Goal: Task Accomplishment & Management: Use online tool/utility

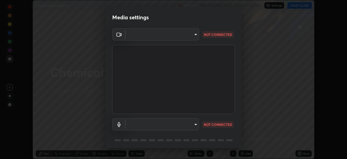
scroll to position [19, 0]
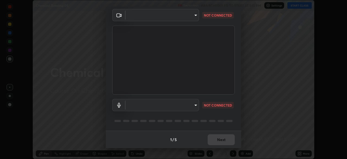
type input "ca2178d49a5cb12192a3fb46c4f9e24c845582a8c54499e9c28839f421edfd75"
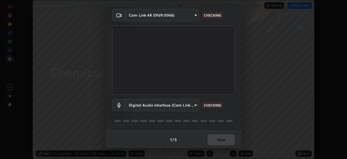
click at [169, 109] on body "Erase all Chemical Bonding 05 Recording WAS SCHEDULED TO START AT 1:10 PM Setti…" at bounding box center [173, 79] width 347 height 159
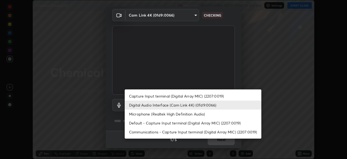
click at [153, 114] on li "Microphone (Realtek High Definition Audio)" at bounding box center [193, 113] width 137 height 9
type input "86aec7d829e42e6ea268cdcc98ba0c704b8f2fc3d2d016a195b452ad7add0abf"
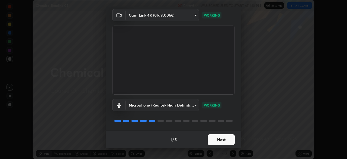
click at [220, 140] on button "Next" at bounding box center [221, 139] width 27 height 11
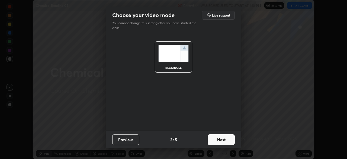
scroll to position [0, 0]
click at [226, 139] on button "Next" at bounding box center [221, 139] width 27 height 11
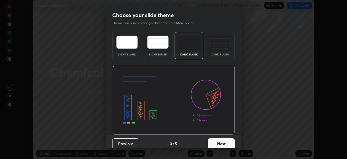
click at [229, 139] on button "Next" at bounding box center [221, 143] width 27 height 11
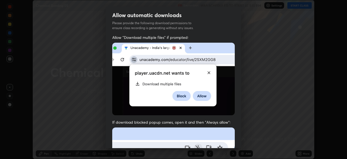
click at [237, 142] on div "Allow "Download multiple files" if prompted: If download blocked popup comes, o…" at bounding box center [174, 149] width 136 height 228
click at [238, 137] on div "Allow "Download multiple files" if prompted: If download blocked popup comes, o…" at bounding box center [174, 149] width 136 height 228
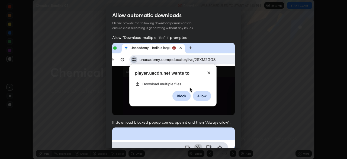
click at [238, 132] on div "Allow "Download multiple files" if prompted: If download blocked popup comes, o…" at bounding box center [174, 149] width 136 height 228
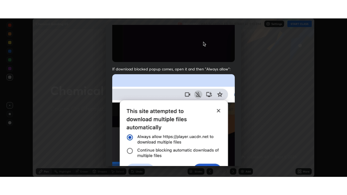
scroll to position [130, 0]
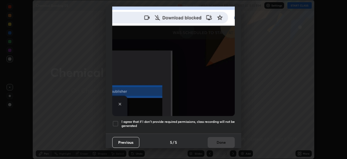
click at [113, 120] on div at bounding box center [115, 123] width 7 height 7
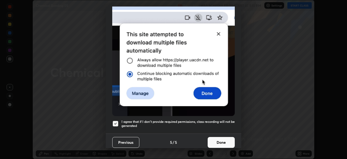
click at [224, 139] on button "Done" at bounding box center [221, 142] width 27 height 11
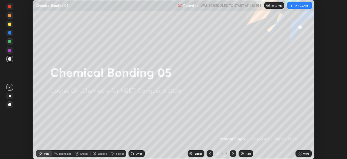
click at [301, 5] on button "START CLASS" at bounding box center [299, 5] width 24 height 7
click at [298, 152] on icon at bounding box center [298, 152] width 1 height 1
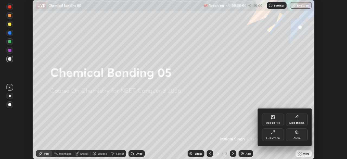
click at [276, 134] on div "Full screen" at bounding box center [273, 134] width 22 height 13
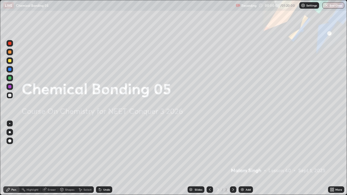
scroll to position [195, 347]
click at [242, 158] on img at bounding box center [242, 190] width 4 height 4
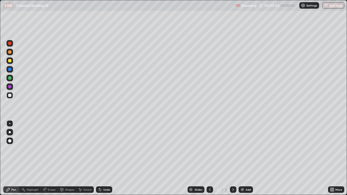
click at [10, 132] on div at bounding box center [10, 132] width 2 height 2
click at [10, 53] on div at bounding box center [9, 51] width 3 height 3
click at [9, 96] on div at bounding box center [9, 95] width 3 height 3
click at [9, 54] on div at bounding box center [10, 52] width 7 height 7
click at [12, 96] on div at bounding box center [10, 95] width 7 height 7
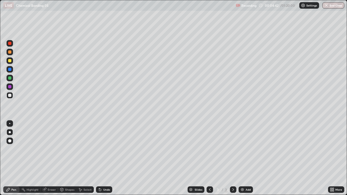
click at [11, 62] on div at bounding box center [10, 60] width 7 height 7
click at [12, 95] on div at bounding box center [10, 95] width 7 height 7
click at [243, 158] on img at bounding box center [242, 190] width 4 height 4
click at [10, 61] on div at bounding box center [9, 60] width 3 height 3
click at [9, 96] on div at bounding box center [9, 95] width 3 height 3
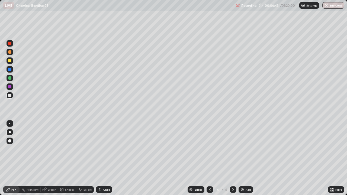
click at [11, 63] on div at bounding box center [10, 60] width 7 height 7
click at [8, 98] on div at bounding box center [10, 95] width 7 height 7
click at [9, 61] on div at bounding box center [9, 60] width 3 height 3
click at [9, 94] on div at bounding box center [9, 95] width 3 height 3
click at [9, 53] on div at bounding box center [9, 51] width 3 height 3
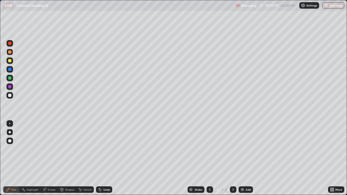
click at [241, 158] on img at bounding box center [242, 190] width 4 height 4
click at [10, 95] on div at bounding box center [9, 95] width 3 height 3
click at [9, 61] on div at bounding box center [9, 60] width 3 height 3
click at [50, 158] on div "Eraser" at bounding box center [52, 189] width 8 height 3
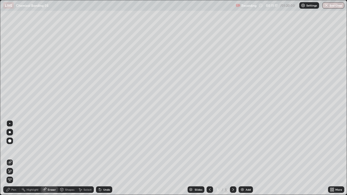
click at [13, 158] on div "Pen" at bounding box center [11, 189] width 16 height 7
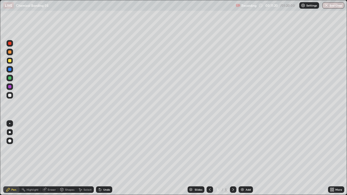
click at [9, 79] on div at bounding box center [9, 77] width 3 height 3
click at [9, 96] on div at bounding box center [9, 95] width 3 height 3
click at [209, 158] on icon at bounding box center [210, 190] width 4 height 4
click at [233, 158] on icon at bounding box center [233, 190] width 4 height 4
click at [241, 158] on img at bounding box center [242, 190] width 4 height 4
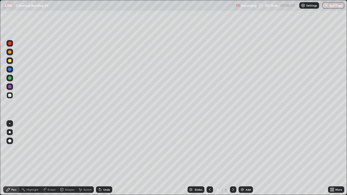
click at [9, 53] on div at bounding box center [9, 51] width 3 height 3
click at [9, 95] on div at bounding box center [9, 95] width 3 height 3
click at [65, 158] on div "Shapes" at bounding box center [69, 189] width 9 height 3
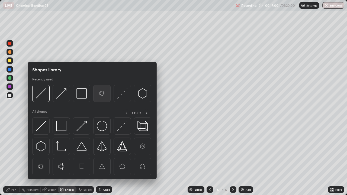
click at [102, 94] on img at bounding box center [102, 93] width 10 height 10
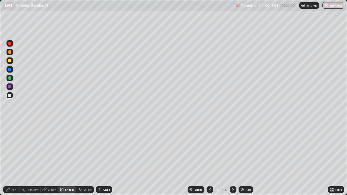
click at [63, 158] on div "Shapes" at bounding box center [67, 189] width 18 height 7
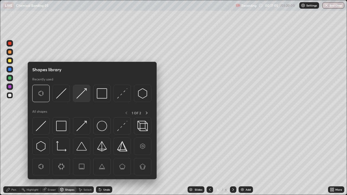
click at [83, 90] on img at bounding box center [81, 93] width 10 height 10
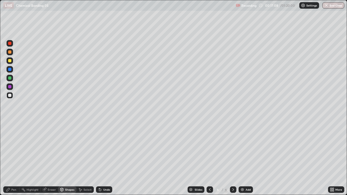
click at [14, 158] on div "Pen" at bounding box center [13, 189] width 5 height 3
click at [64, 158] on div "Shapes" at bounding box center [67, 189] width 18 height 7
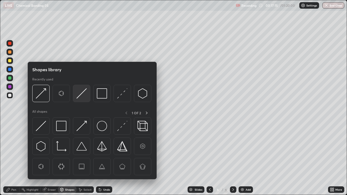
click at [81, 95] on img at bounding box center [81, 93] width 10 height 10
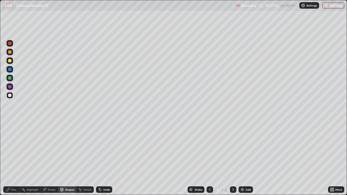
click at [12, 158] on div "Pen" at bounding box center [11, 189] width 16 height 7
click at [10, 79] on div at bounding box center [9, 77] width 3 height 3
click at [9, 98] on div at bounding box center [10, 95] width 7 height 7
click at [242, 158] on img at bounding box center [242, 190] width 4 height 4
click at [208, 158] on icon at bounding box center [210, 190] width 4 height 4
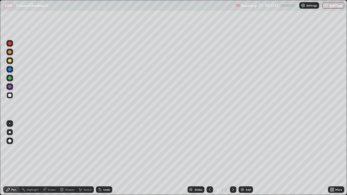
click at [9, 69] on div at bounding box center [9, 69] width 3 height 3
click at [48, 158] on div "Eraser" at bounding box center [49, 189] width 17 height 7
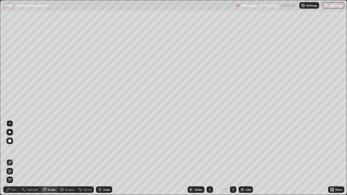
click at [14, 158] on div "Pen" at bounding box center [13, 189] width 5 height 3
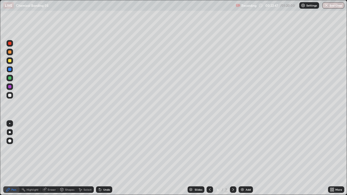
click at [233, 158] on icon at bounding box center [233, 189] width 2 height 3
click at [8, 63] on div at bounding box center [10, 60] width 7 height 7
click at [209, 158] on icon at bounding box center [210, 190] width 4 height 4
click at [10, 70] on div at bounding box center [9, 69] width 3 height 3
click at [8, 79] on div at bounding box center [9, 77] width 3 height 3
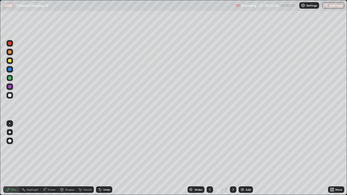
click at [10, 78] on div at bounding box center [9, 77] width 3 height 3
click at [9, 62] on div at bounding box center [9, 60] width 3 height 3
click at [10, 96] on div at bounding box center [9, 95] width 3 height 3
click at [10, 77] on div at bounding box center [9, 77] width 3 height 3
click at [231, 158] on div at bounding box center [233, 189] width 7 height 7
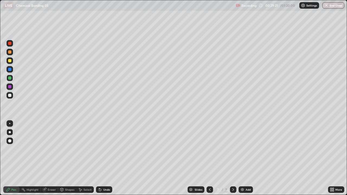
click at [233, 158] on icon at bounding box center [233, 190] width 4 height 4
click at [209, 158] on icon at bounding box center [210, 190] width 4 height 4
click at [11, 87] on div at bounding box center [9, 86] width 3 height 3
click at [9, 63] on div at bounding box center [10, 60] width 7 height 7
click at [9, 86] on div at bounding box center [9, 86] width 3 height 3
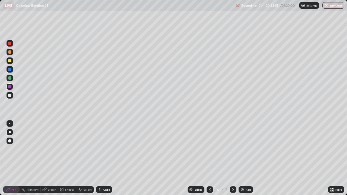
click at [243, 158] on img at bounding box center [242, 190] width 4 height 4
click at [11, 95] on div at bounding box center [9, 95] width 3 height 3
click at [65, 158] on div "Shapes" at bounding box center [69, 189] width 9 height 3
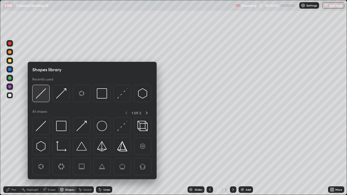
click at [45, 92] on img at bounding box center [41, 93] width 10 height 10
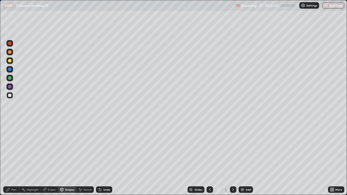
click at [13, 158] on div "Pen" at bounding box center [13, 189] width 5 height 3
click at [10, 79] on div at bounding box center [9, 77] width 3 height 3
click at [47, 158] on div "Eraser" at bounding box center [49, 189] width 17 height 7
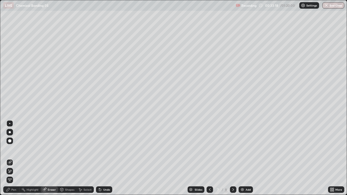
click at [11, 158] on div "Pen" at bounding box center [11, 189] width 16 height 7
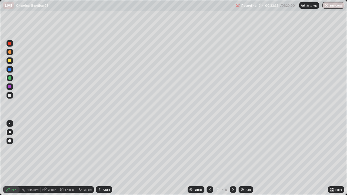
click at [48, 158] on div "Eraser" at bounding box center [49, 189] width 17 height 7
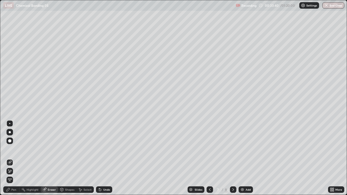
click at [11, 158] on div "Pen" at bounding box center [11, 189] width 16 height 7
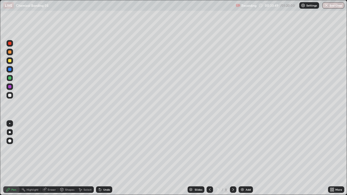
click at [47, 158] on div "Eraser" at bounding box center [49, 189] width 17 height 7
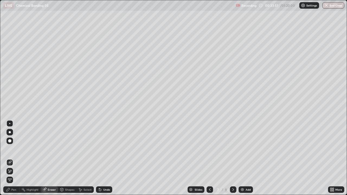
click at [12, 158] on div "Pen" at bounding box center [13, 189] width 5 height 3
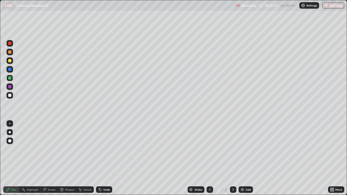
click at [64, 158] on div "Shapes" at bounding box center [67, 189] width 18 height 7
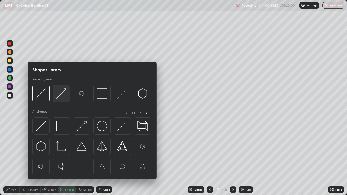
click at [64, 91] on img at bounding box center [61, 93] width 10 height 10
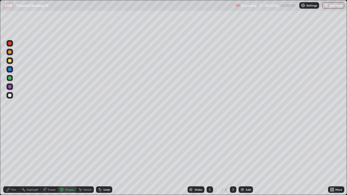
click at [11, 158] on div "Pen" at bounding box center [11, 189] width 16 height 7
click at [9, 95] on div at bounding box center [9, 95] width 3 height 3
click at [10, 78] on div at bounding box center [9, 77] width 3 height 3
click at [10, 95] on div at bounding box center [9, 95] width 3 height 3
click at [10, 78] on div at bounding box center [9, 77] width 3 height 3
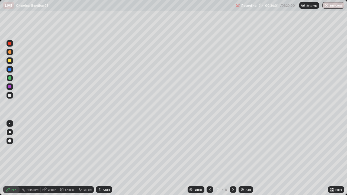
click at [11, 95] on div at bounding box center [9, 95] width 3 height 3
click at [11, 63] on div at bounding box center [10, 60] width 7 height 7
click at [208, 158] on icon at bounding box center [210, 190] width 4 height 4
click at [232, 158] on icon at bounding box center [233, 189] width 2 height 3
click at [208, 158] on div at bounding box center [210, 189] width 7 height 7
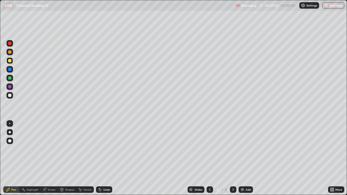
click at [233, 158] on icon at bounding box center [233, 190] width 4 height 4
click at [7, 94] on div at bounding box center [10, 95] width 7 height 7
click at [239, 158] on div "Add" at bounding box center [246, 189] width 14 height 7
click at [9, 53] on div at bounding box center [9, 51] width 3 height 3
click at [10, 96] on div at bounding box center [9, 95] width 3 height 3
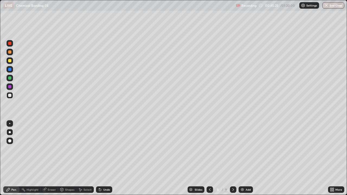
click at [7, 79] on div at bounding box center [10, 78] width 7 height 7
click at [240, 158] on img at bounding box center [242, 190] width 4 height 4
click at [7, 96] on div at bounding box center [10, 95] width 7 height 7
click at [9, 53] on div at bounding box center [9, 51] width 3 height 3
click at [52, 158] on div "Eraser" at bounding box center [49, 189] width 17 height 7
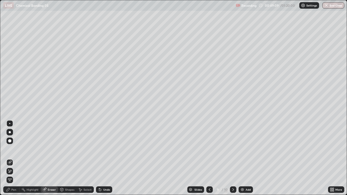
click at [14, 158] on div "Pen" at bounding box center [13, 189] width 5 height 3
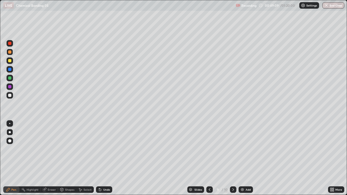
click at [9, 95] on div at bounding box center [9, 95] width 3 height 3
click at [53, 158] on div "Eraser" at bounding box center [49, 189] width 17 height 7
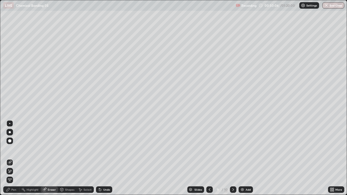
click at [16, 158] on div "Pen" at bounding box center [13, 189] width 5 height 3
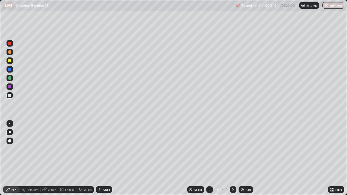
click at [49, 158] on div "Eraser" at bounding box center [49, 189] width 17 height 7
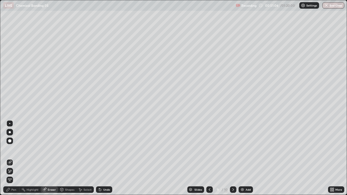
click at [14, 158] on div "Pen" at bounding box center [13, 189] width 5 height 3
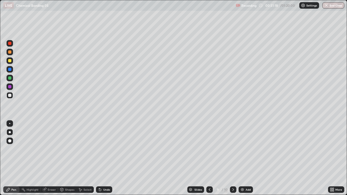
click at [9, 63] on div at bounding box center [10, 60] width 7 height 7
click at [11, 84] on div at bounding box center [10, 86] width 7 height 7
click at [241, 158] on div "Add" at bounding box center [246, 189] width 14 height 7
click at [10, 95] on div at bounding box center [9, 95] width 3 height 3
click at [12, 60] on div at bounding box center [10, 60] width 7 height 7
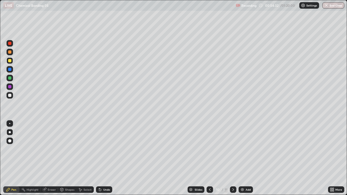
click at [48, 158] on div "Eraser" at bounding box center [49, 189] width 17 height 7
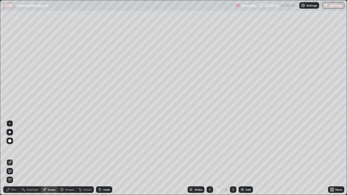
click at [13, 158] on div "Pen" at bounding box center [11, 189] width 16 height 7
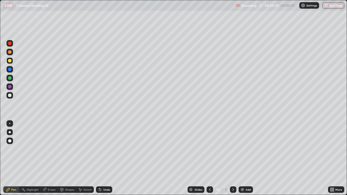
click at [209, 158] on icon at bounding box center [210, 189] width 2 height 3
click at [8, 79] on div at bounding box center [9, 77] width 3 height 3
click at [208, 158] on icon at bounding box center [210, 190] width 4 height 4
click at [208, 158] on div at bounding box center [210, 189] width 7 height 7
click at [232, 158] on icon at bounding box center [233, 190] width 4 height 4
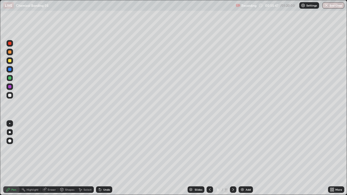
click at [232, 158] on icon at bounding box center [233, 190] width 4 height 4
click at [233, 158] on icon at bounding box center [233, 190] width 4 height 4
click at [245, 158] on div "Add" at bounding box center [246, 189] width 14 height 7
click at [9, 51] on div at bounding box center [9, 51] width 3 height 3
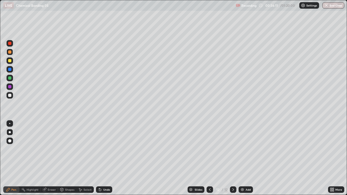
click at [8, 96] on div at bounding box center [10, 95] width 7 height 7
click at [11, 61] on div at bounding box center [9, 60] width 3 height 3
click at [10, 78] on div at bounding box center [9, 77] width 3 height 3
click at [9, 96] on div at bounding box center [9, 95] width 3 height 3
click at [8, 80] on div at bounding box center [10, 78] width 7 height 7
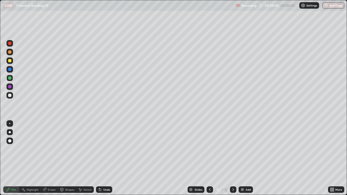
click at [10, 95] on div at bounding box center [9, 95] width 3 height 3
click at [12, 60] on div at bounding box center [10, 60] width 7 height 7
click at [242, 158] on div "Add" at bounding box center [246, 189] width 14 height 7
click at [11, 52] on div at bounding box center [9, 51] width 3 height 3
click at [11, 93] on div at bounding box center [10, 95] width 7 height 7
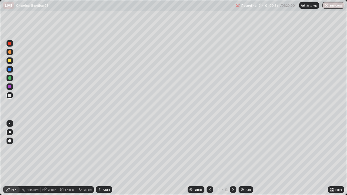
click at [7, 77] on div at bounding box center [10, 78] width 7 height 7
click at [8, 94] on div at bounding box center [9, 95] width 3 height 3
click at [10, 61] on div at bounding box center [9, 60] width 3 height 3
click at [65, 158] on div "Shapes" at bounding box center [67, 189] width 18 height 7
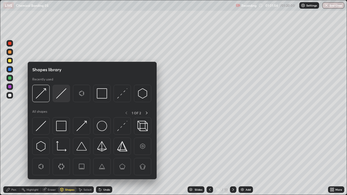
click at [62, 93] on img at bounding box center [61, 93] width 10 height 10
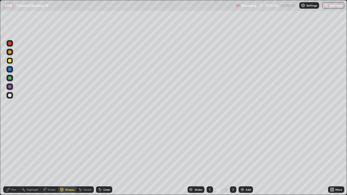
click at [9, 96] on div at bounding box center [9, 95] width 3 height 3
click at [48, 158] on div "Eraser" at bounding box center [52, 189] width 8 height 3
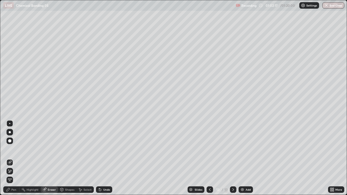
click at [66, 158] on div "Shapes" at bounding box center [69, 189] width 9 height 3
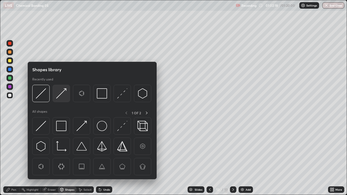
click at [64, 90] on img at bounding box center [61, 93] width 10 height 10
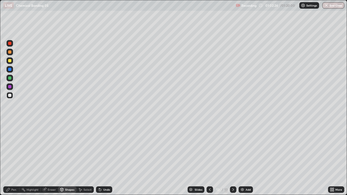
click at [10, 158] on icon at bounding box center [8, 189] width 3 height 3
click at [8, 81] on div at bounding box center [10, 78] width 7 height 7
click at [7, 93] on div at bounding box center [10, 95] width 7 height 9
click at [9, 69] on div at bounding box center [9, 69] width 3 height 3
click at [10, 95] on div at bounding box center [9, 95] width 3 height 3
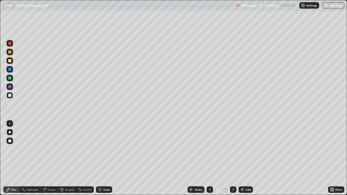
click at [8, 80] on div at bounding box center [10, 78] width 7 height 7
click at [10, 88] on div at bounding box center [9, 86] width 3 height 3
click at [8, 95] on div at bounding box center [10, 95] width 7 height 7
click at [9, 64] on div at bounding box center [10, 60] width 7 height 7
click at [242, 158] on img at bounding box center [242, 190] width 4 height 4
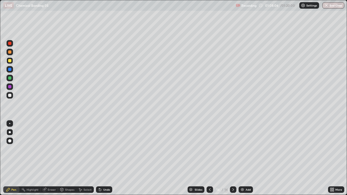
click at [9, 53] on div at bounding box center [9, 51] width 3 height 3
click at [65, 158] on div "Shapes" at bounding box center [69, 189] width 9 height 3
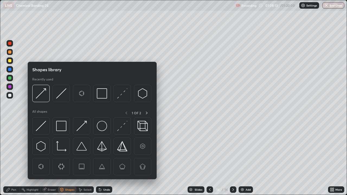
click at [50, 158] on div "Eraser" at bounding box center [52, 189] width 8 height 3
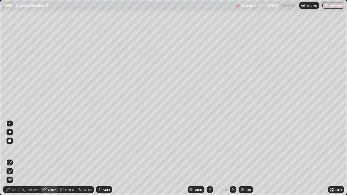
click at [12, 158] on div "Pen" at bounding box center [13, 189] width 5 height 3
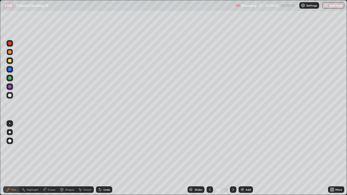
click at [9, 96] on div at bounding box center [9, 95] width 3 height 3
click at [10, 54] on div at bounding box center [10, 52] width 7 height 7
click at [9, 98] on div at bounding box center [10, 95] width 7 height 7
click at [9, 63] on div at bounding box center [10, 60] width 7 height 7
click at [10, 78] on div at bounding box center [9, 77] width 3 height 3
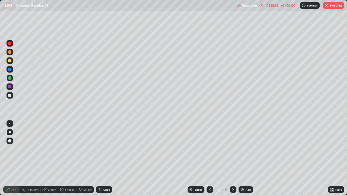
click at [240, 158] on img at bounding box center [242, 190] width 4 height 4
click at [9, 98] on div at bounding box center [10, 95] width 7 height 7
click at [331, 6] on button "End Class" at bounding box center [333, 5] width 21 height 7
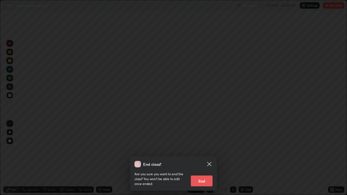
click at [205, 158] on button "End" at bounding box center [202, 181] width 22 height 11
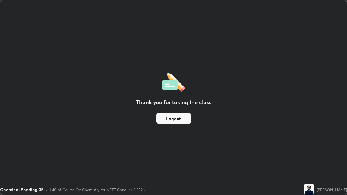
click at [186, 118] on button "Logout" at bounding box center [173, 118] width 34 height 11
click at [187, 117] on button "Logout" at bounding box center [173, 118] width 34 height 11
